Goal: Transaction & Acquisition: Purchase product/service

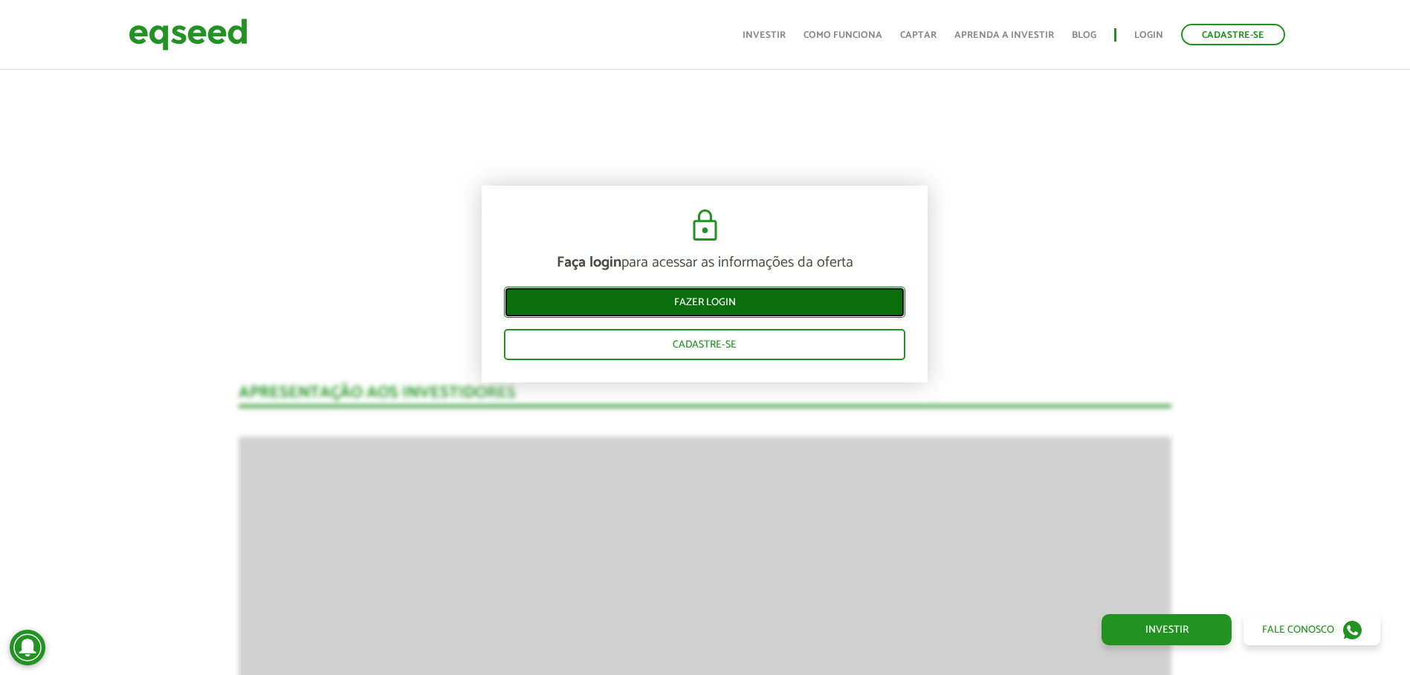
click at [785, 294] on link "Fazer login" at bounding box center [704, 302] width 401 height 31
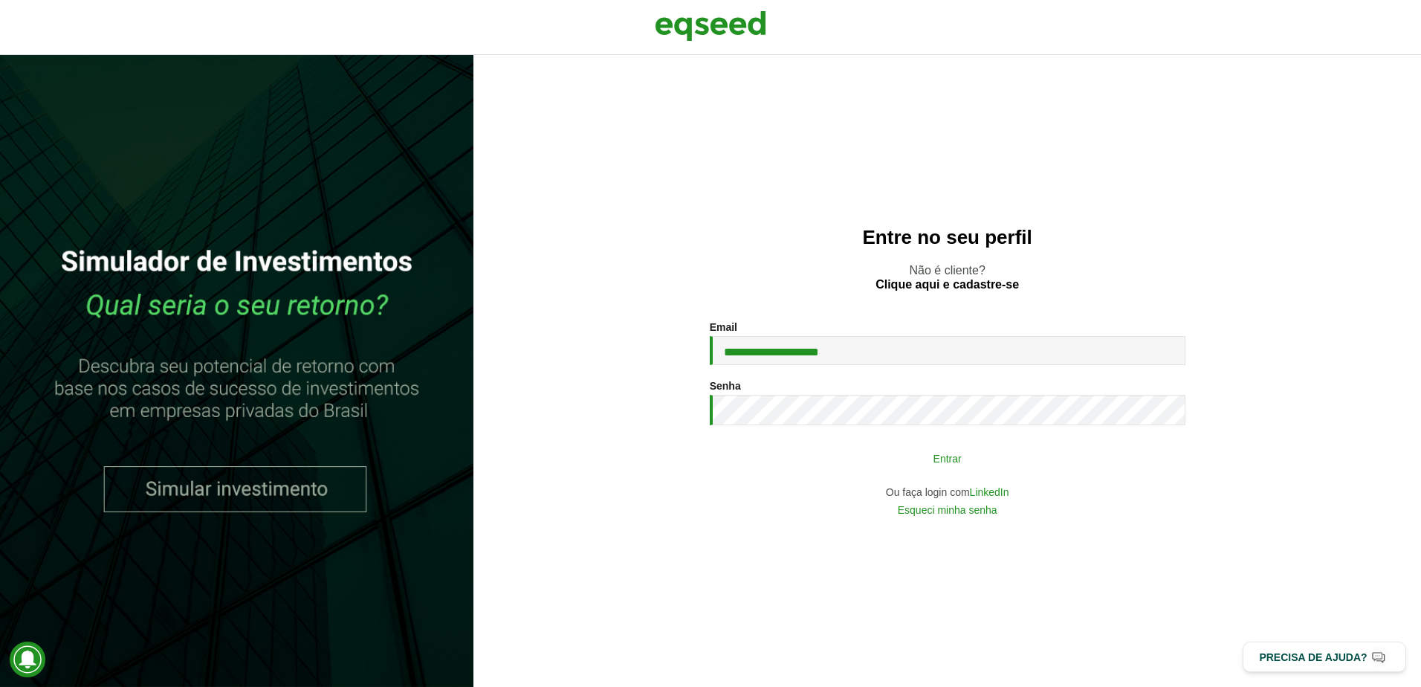
click at [953, 462] on button "Entrar" at bounding box center [947, 458] width 386 height 28
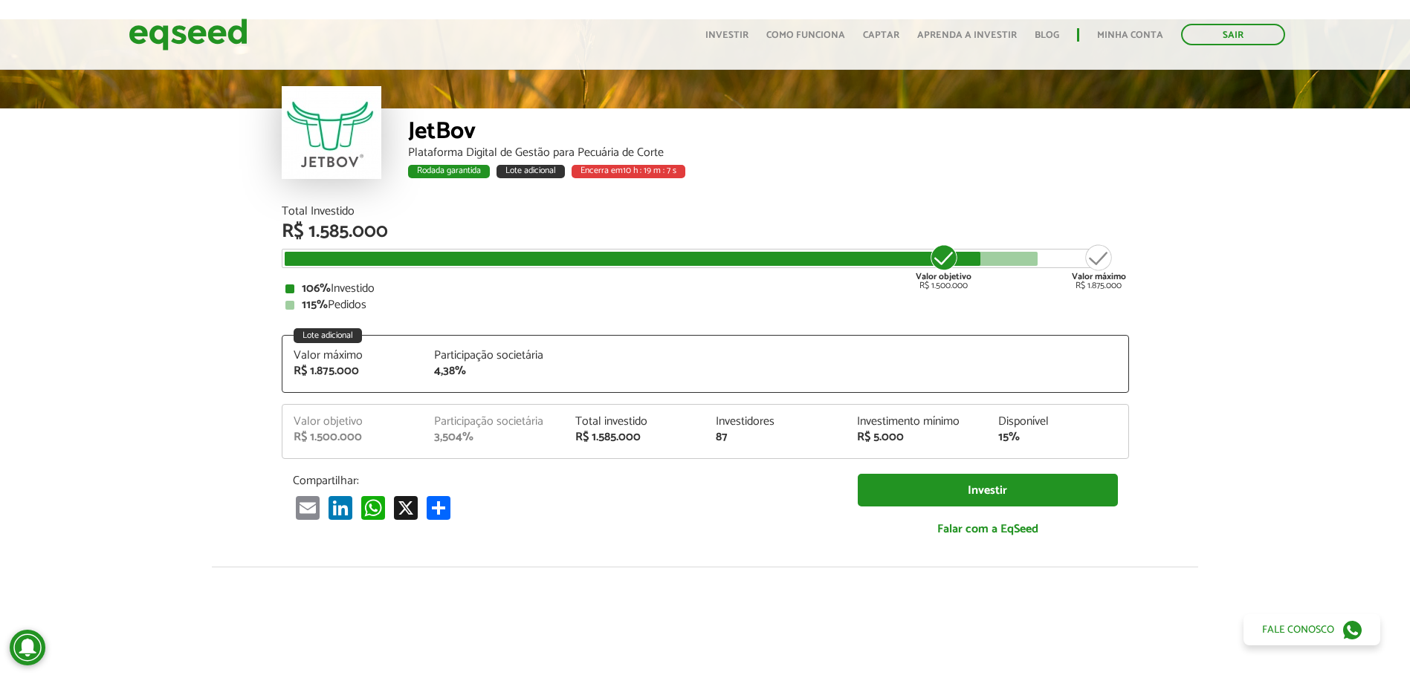
scroll to position [74, 0]
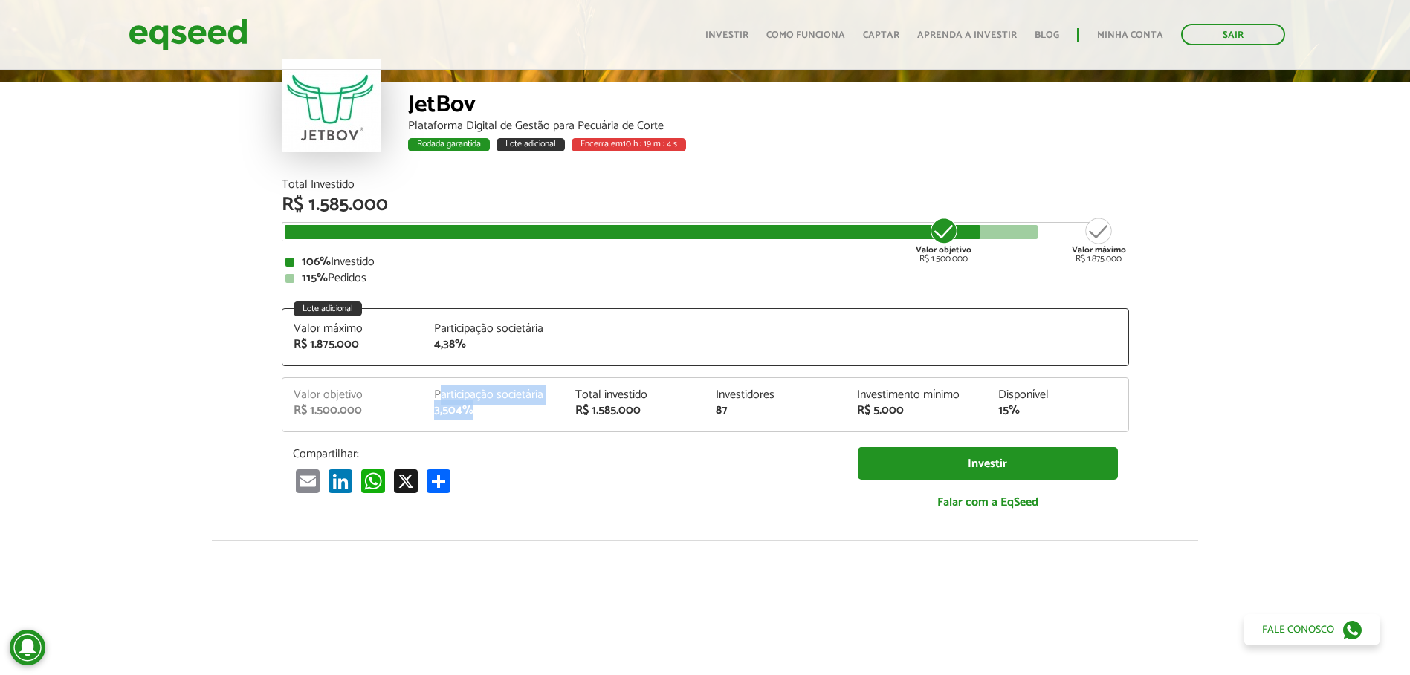
drag, startPoint x: 511, startPoint y: 407, endPoint x: 558, endPoint y: 418, distance: 48.7
click at [558, 418] on div "Valor objetivo R$ 1.500.000 Participação societária 3,504% Total investido R$ 1…" at bounding box center [705, 410] width 846 height 42
drag, startPoint x: 558, startPoint y: 418, endPoint x: 518, endPoint y: 420, distance: 40.2
click at [518, 420] on div "Valor objetivo R$ 1.500.000 Participação societária 3,504% Total investido R$ 1…" at bounding box center [705, 410] width 846 height 42
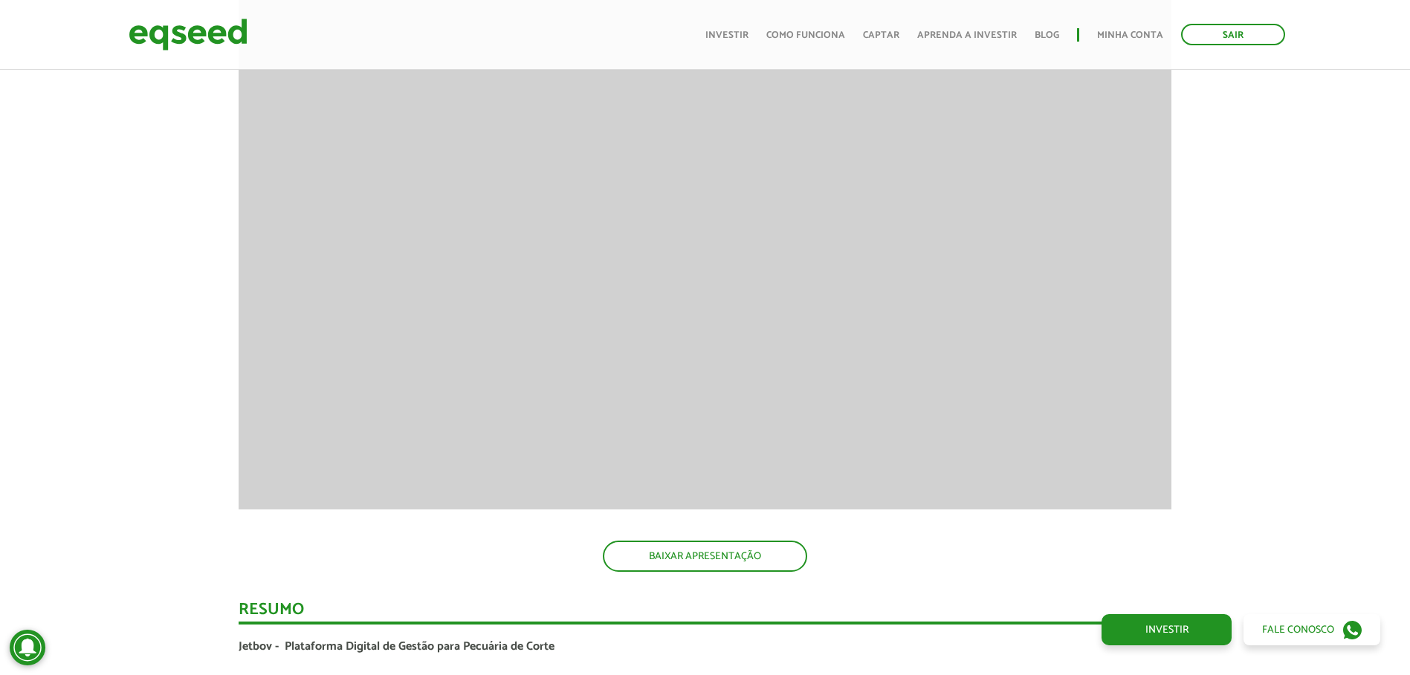
scroll to position [2130, 0]
